Goal: Transaction & Acquisition: Purchase product/service

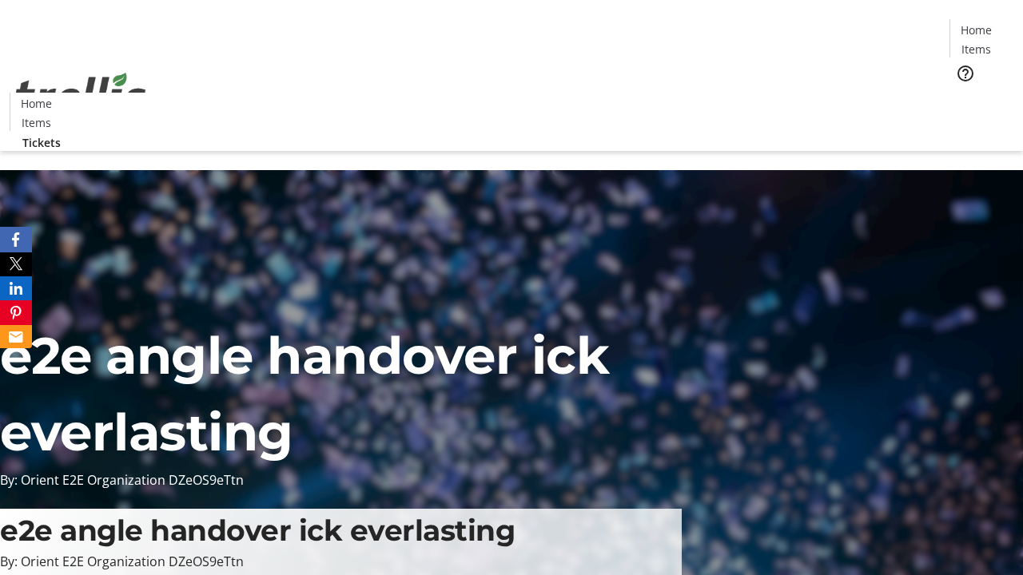
click at [962, 93] on span "Tickets" at bounding box center [981, 101] width 38 height 17
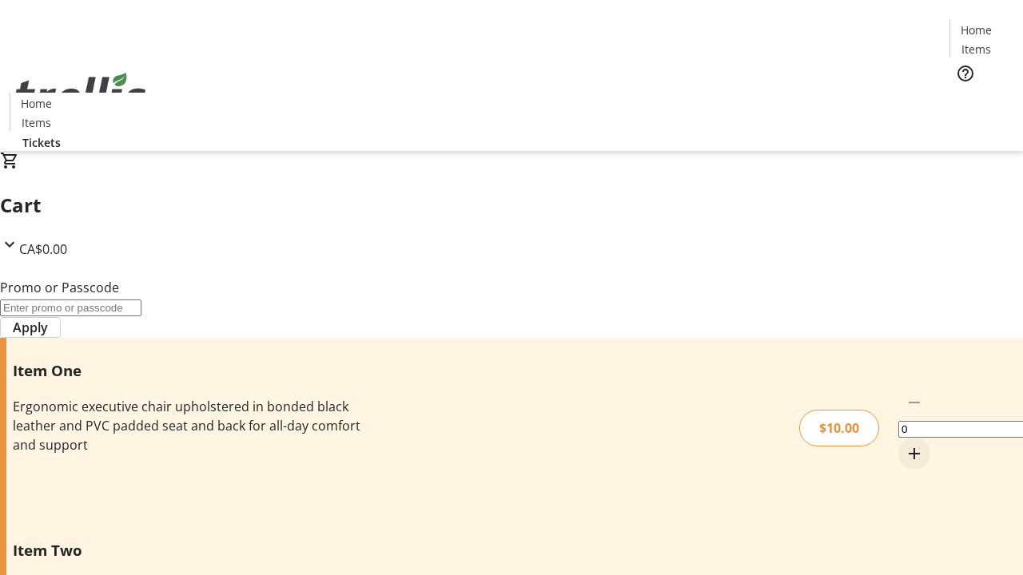
click at [905, 444] on mat-icon "Increment by one" at bounding box center [914, 453] width 19 height 19
type input "1"
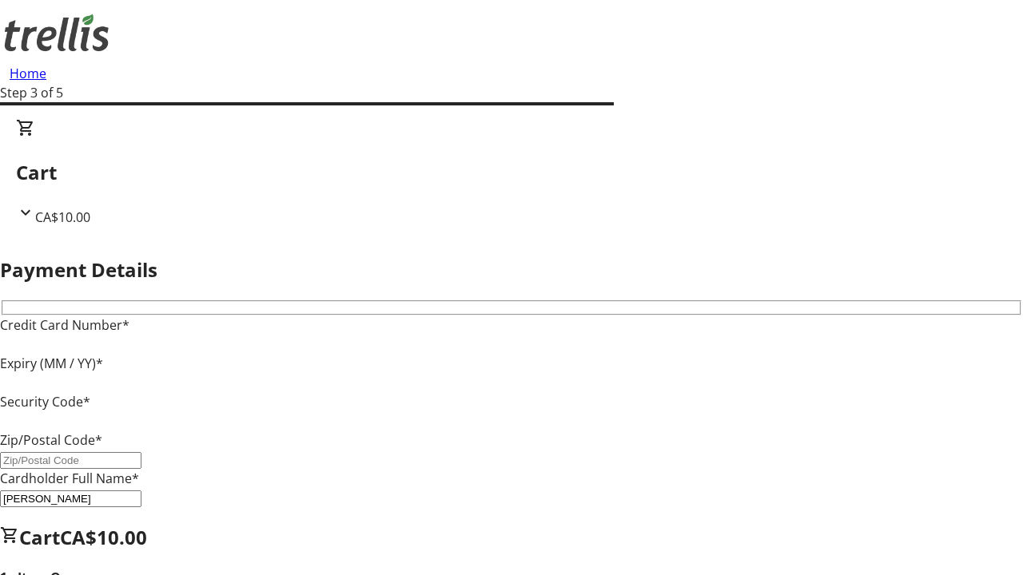
type input "V1Y 0C2"
